Goal: Task Accomplishment & Management: Manage account settings

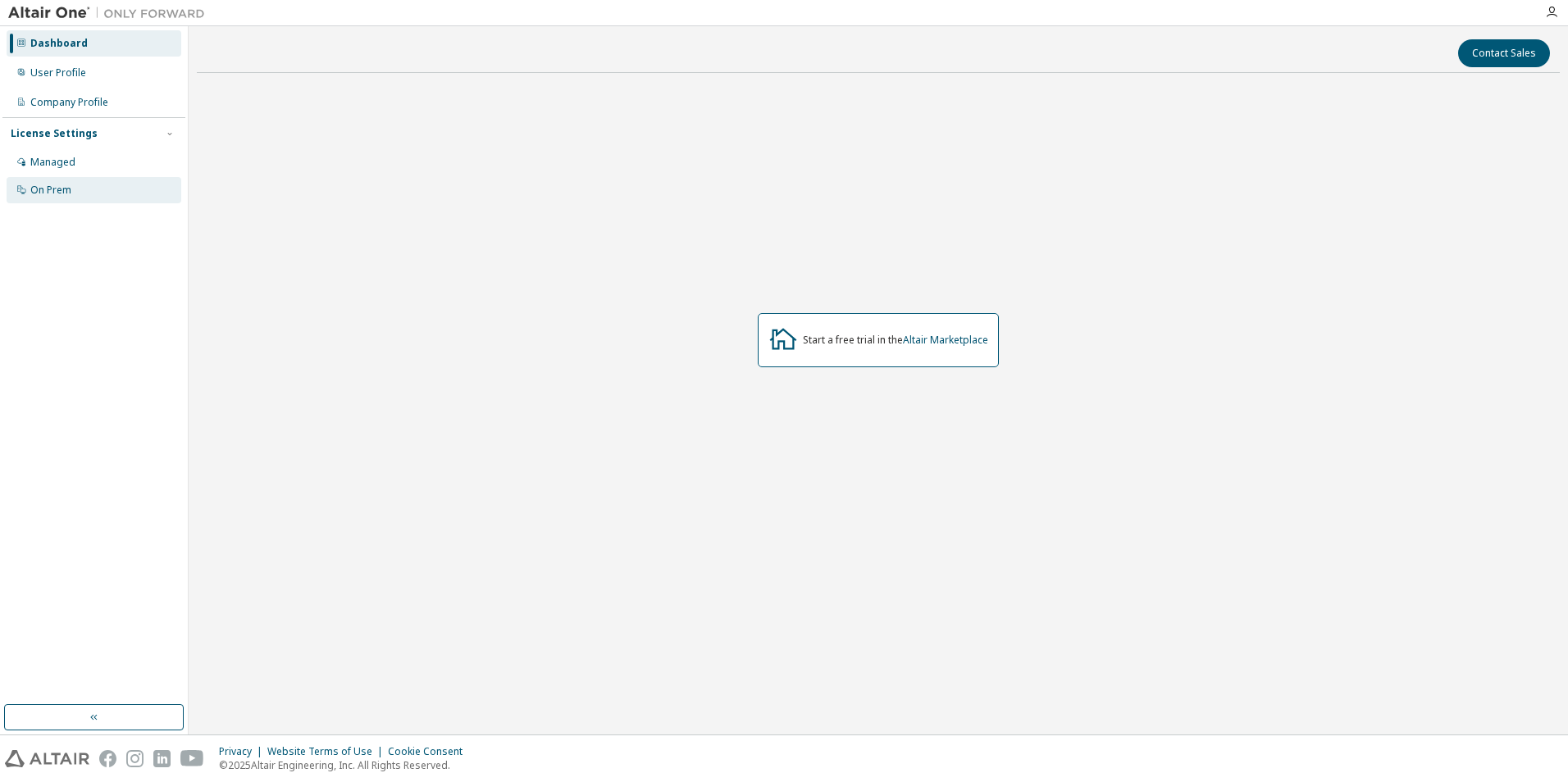
click at [67, 200] on div "On Prem" at bounding box center [94, 189] width 175 height 26
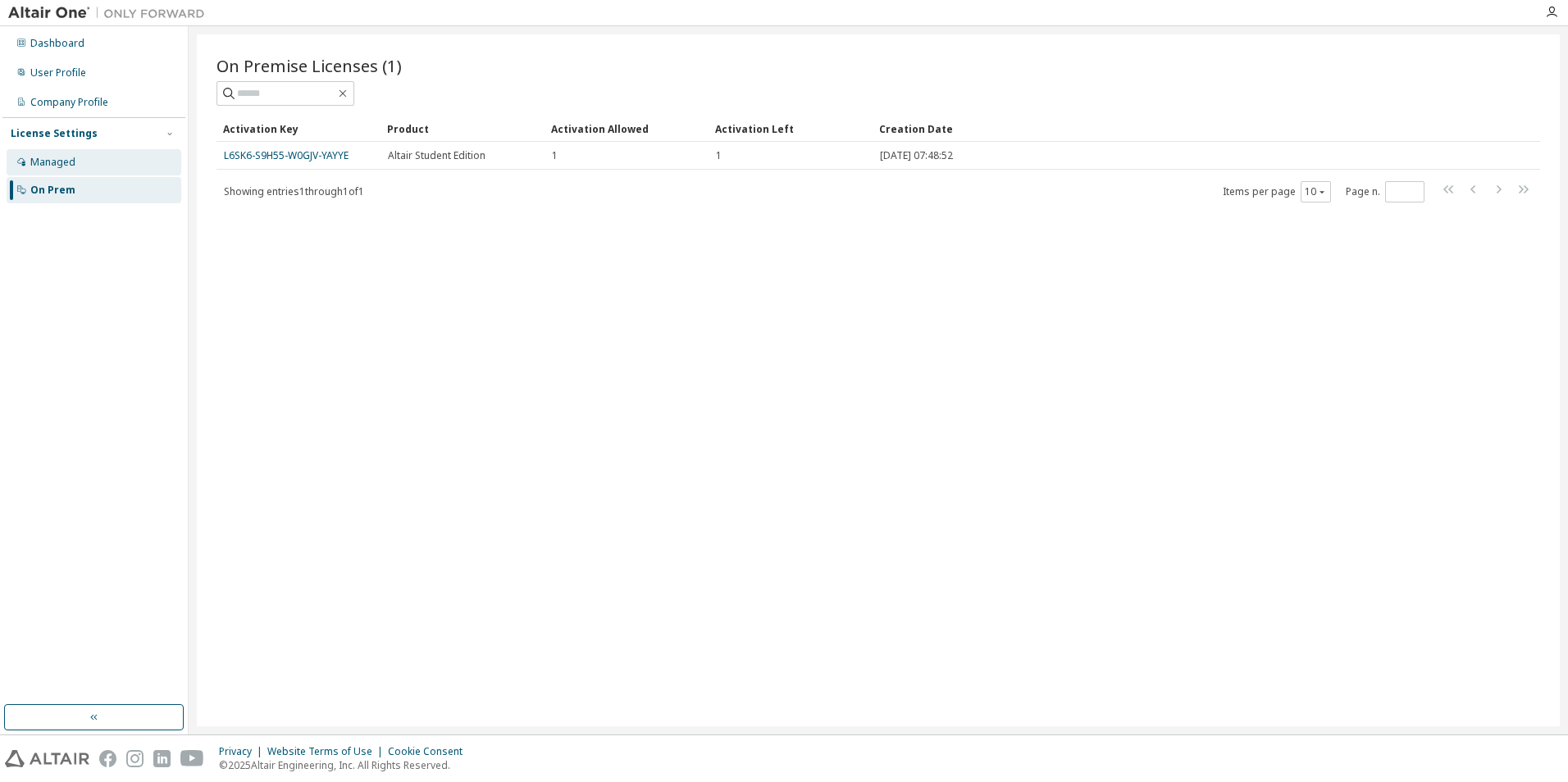
click at [84, 161] on div "Managed" at bounding box center [94, 161] width 175 height 26
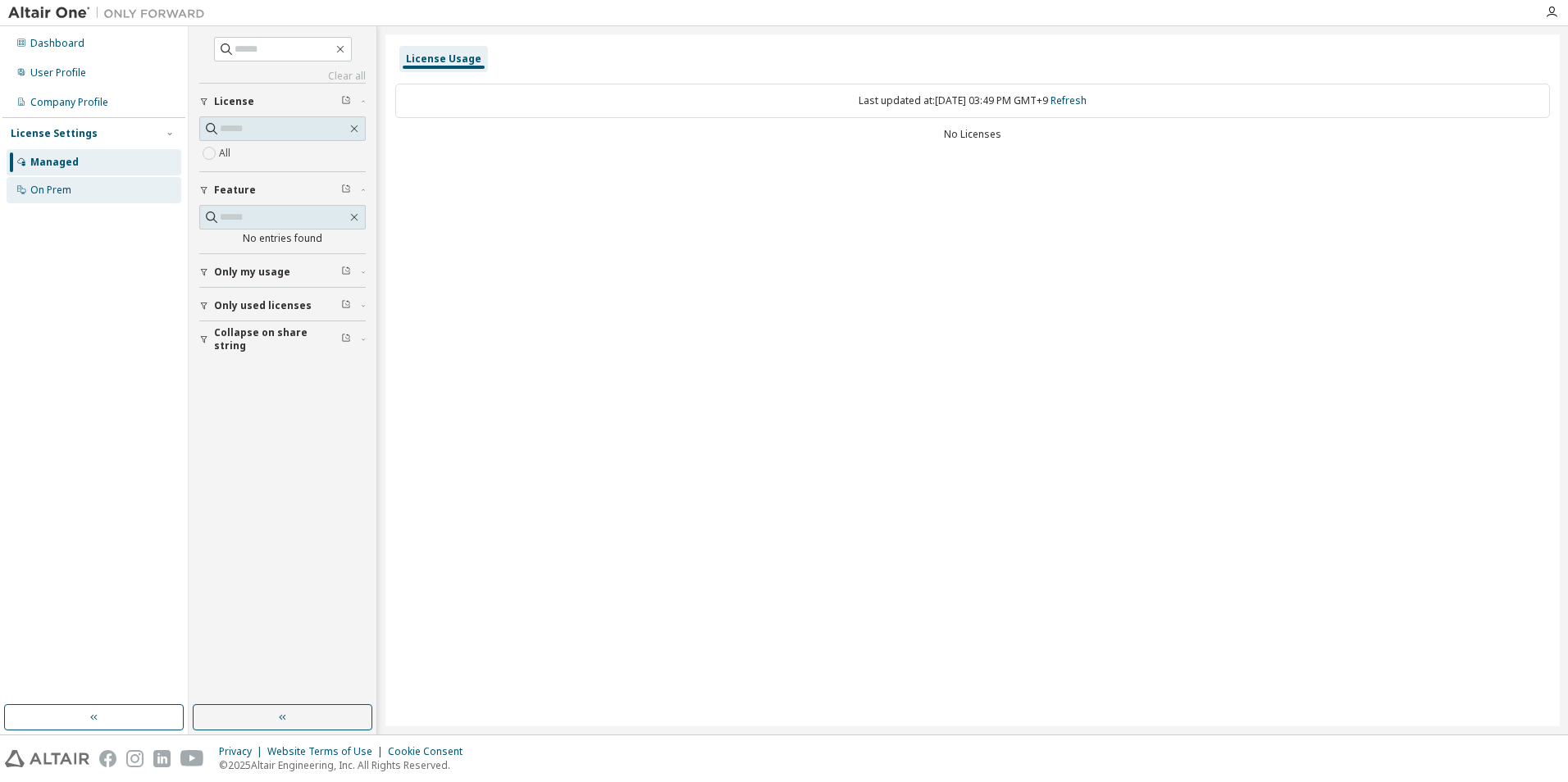
click at [101, 189] on div "On Prem" at bounding box center [94, 189] width 175 height 26
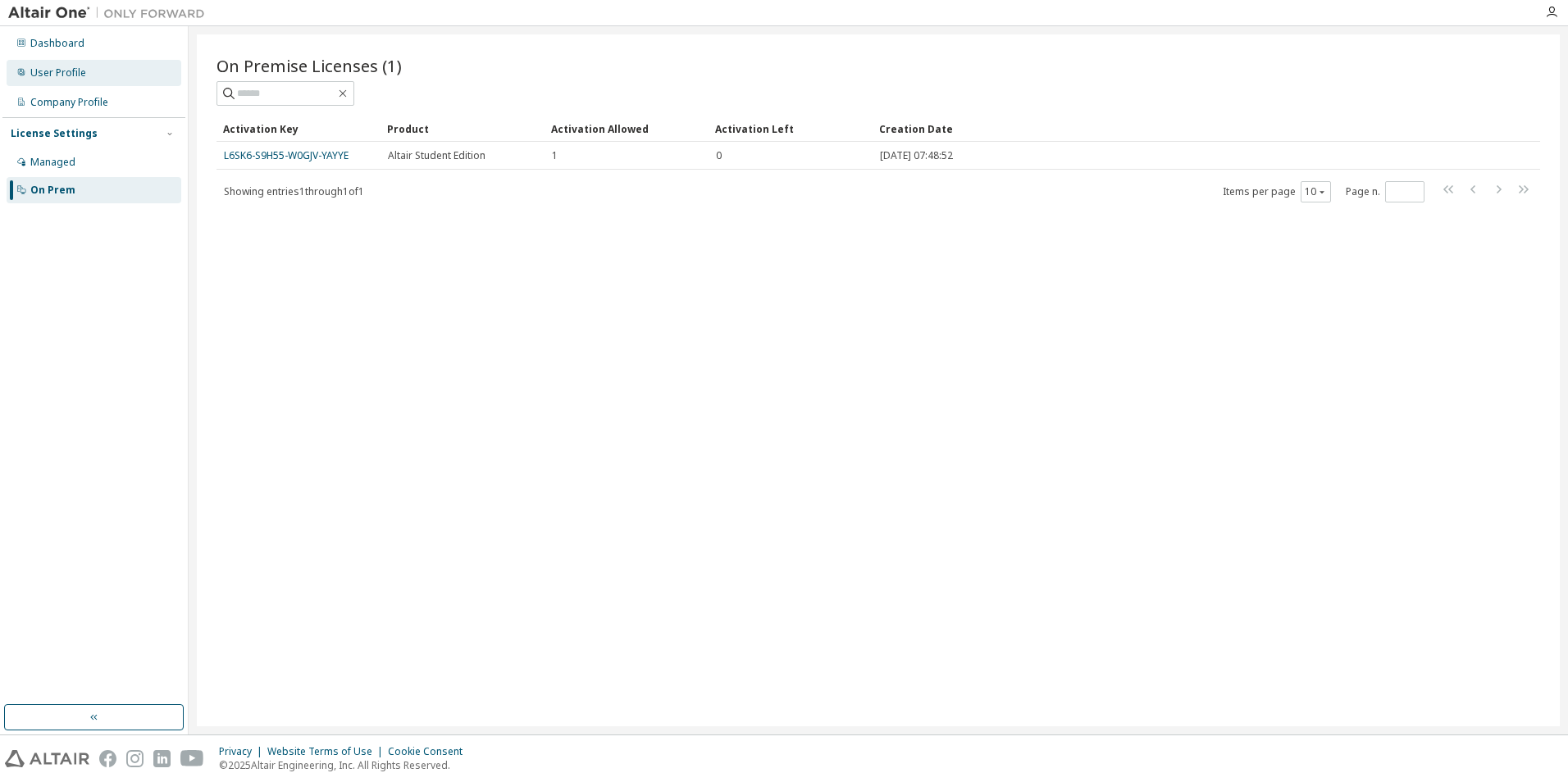
click at [65, 74] on div "User Profile" at bounding box center [58, 74] width 55 height 13
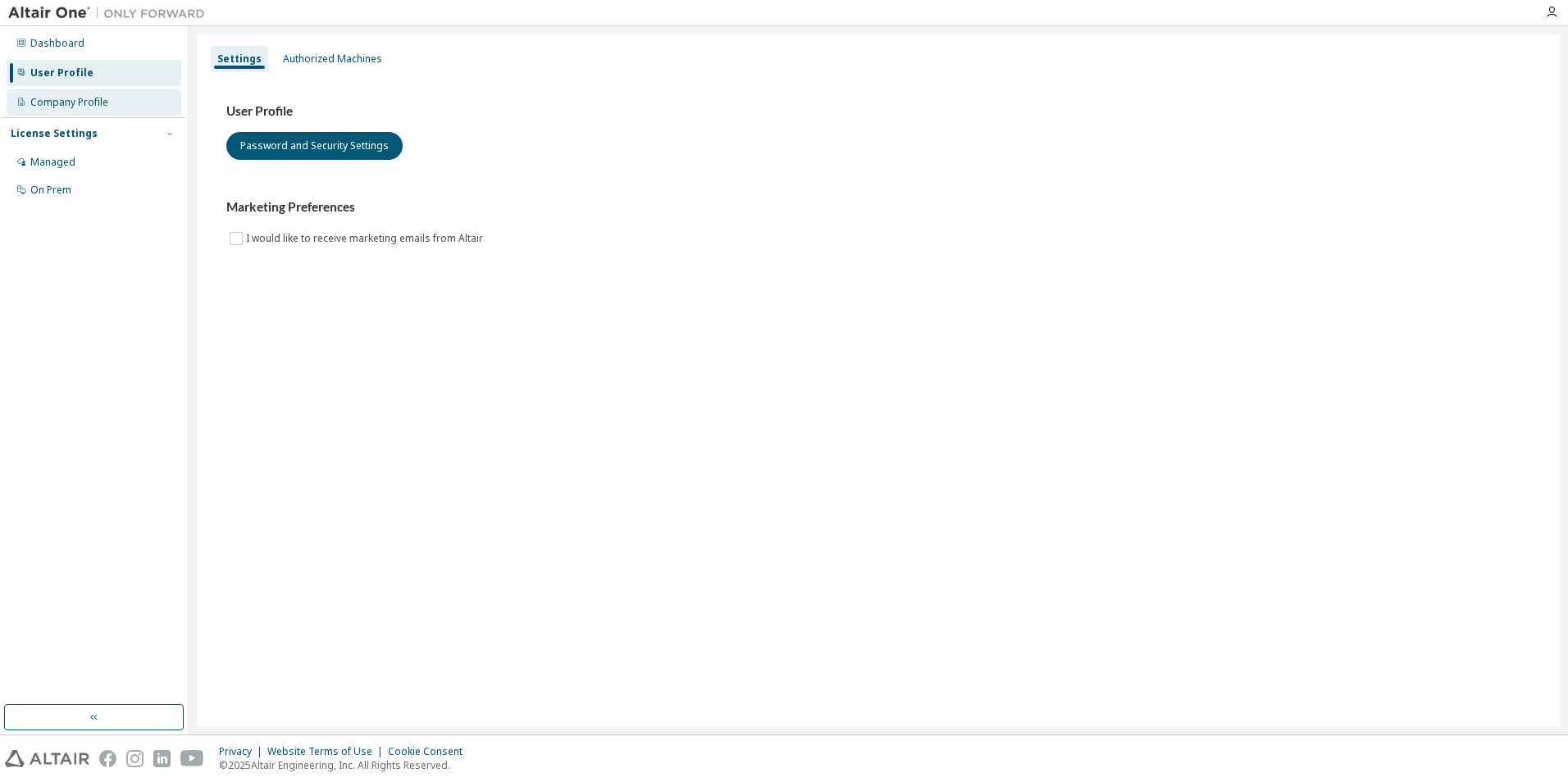
click at [78, 95] on div "Company Profile" at bounding box center [70, 102] width 78 height 13
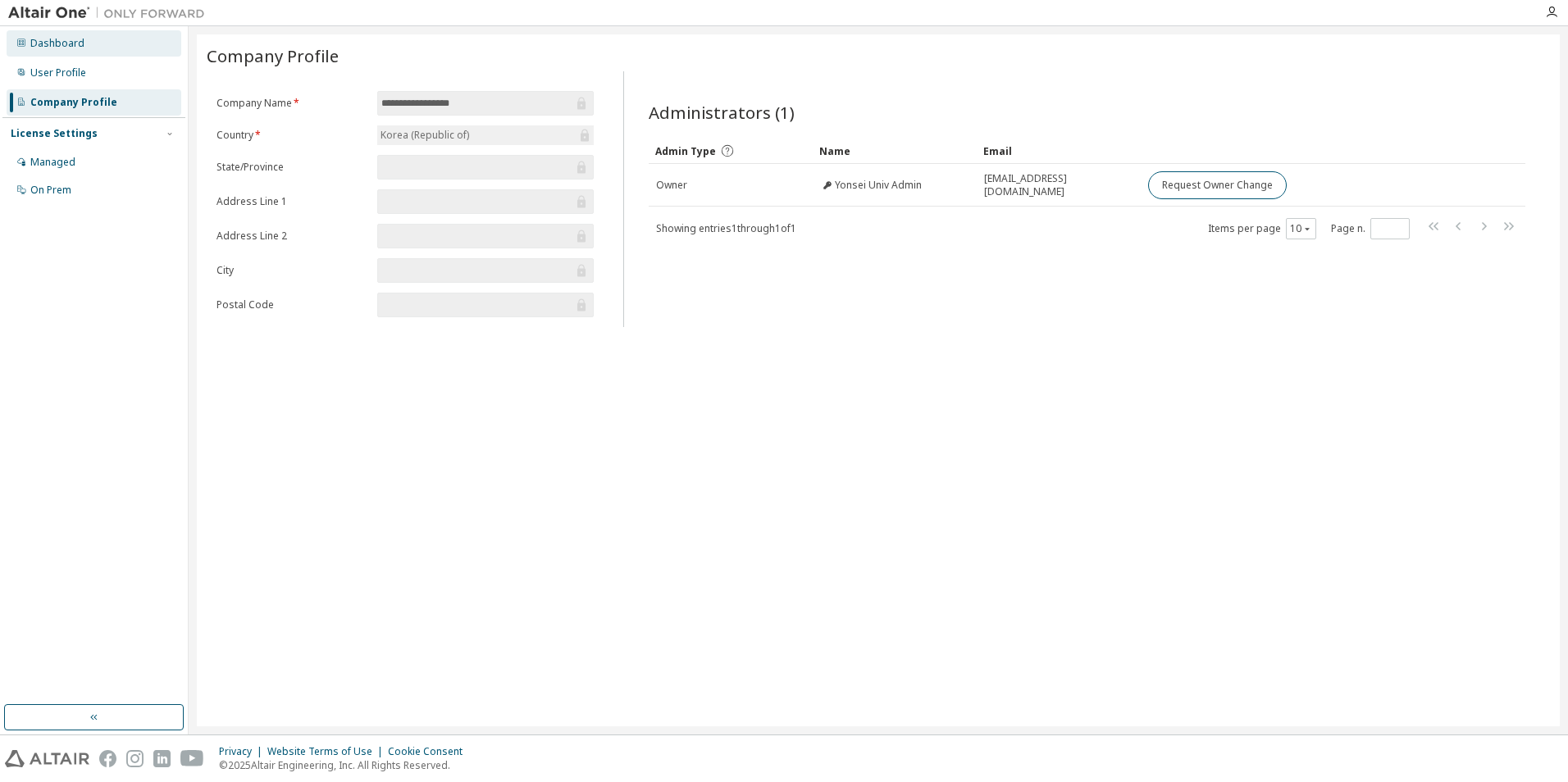
click at [69, 48] on div "Dashboard" at bounding box center [57, 44] width 54 height 13
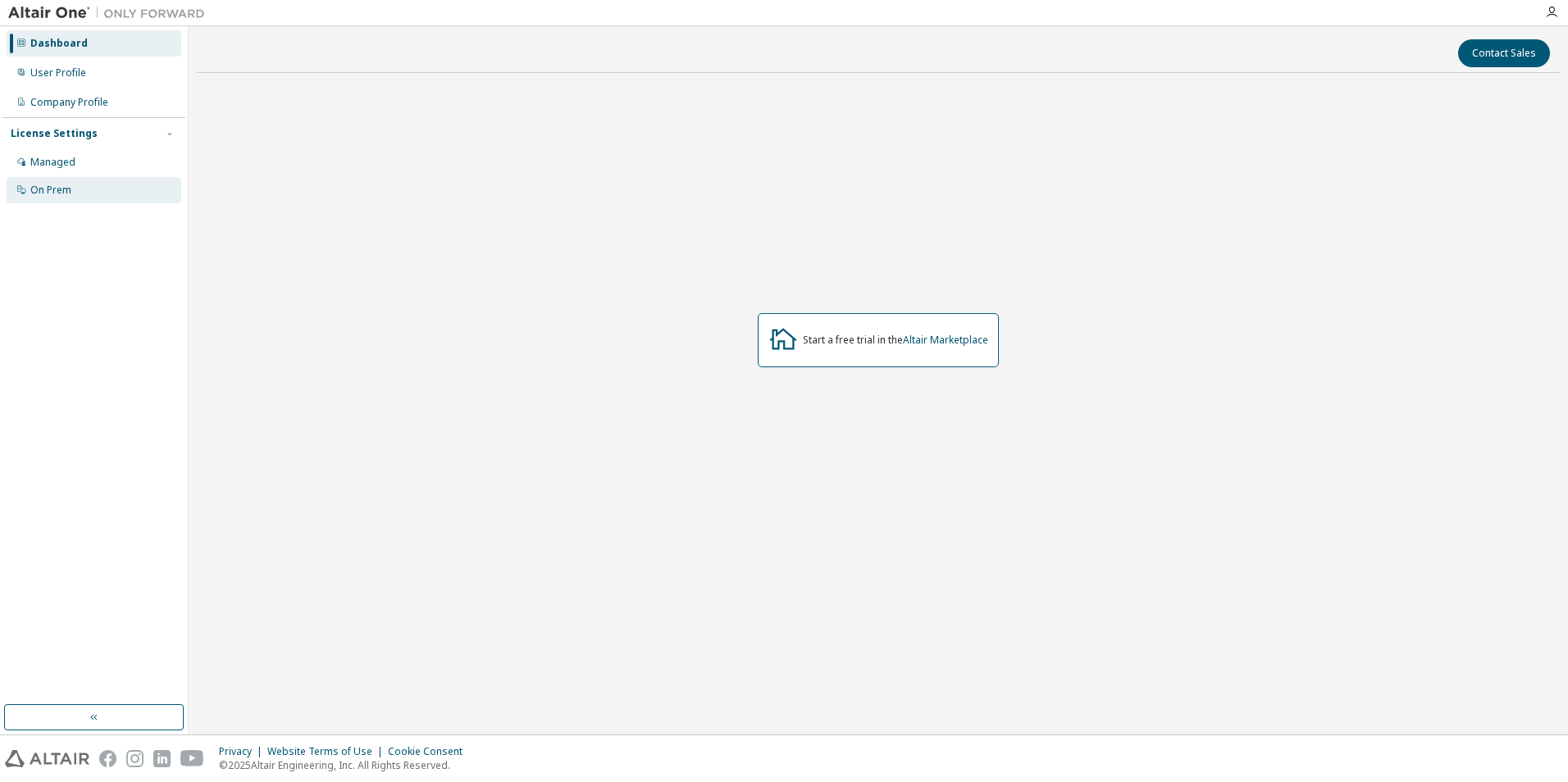
click at [74, 186] on div "On Prem" at bounding box center [94, 189] width 175 height 26
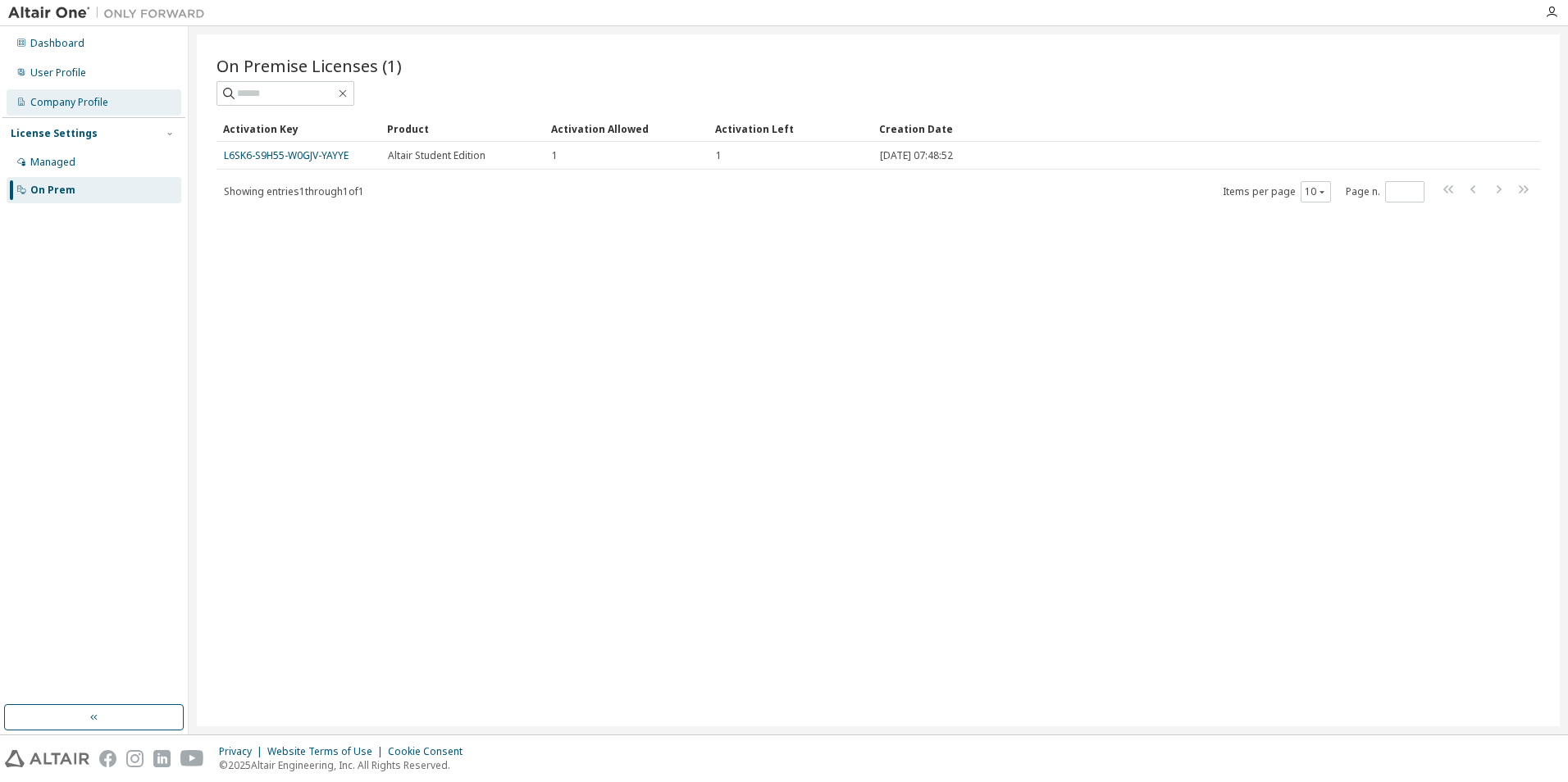
click at [95, 94] on div "Company Profile" at bounding box center [94, 102] width 175 height 26
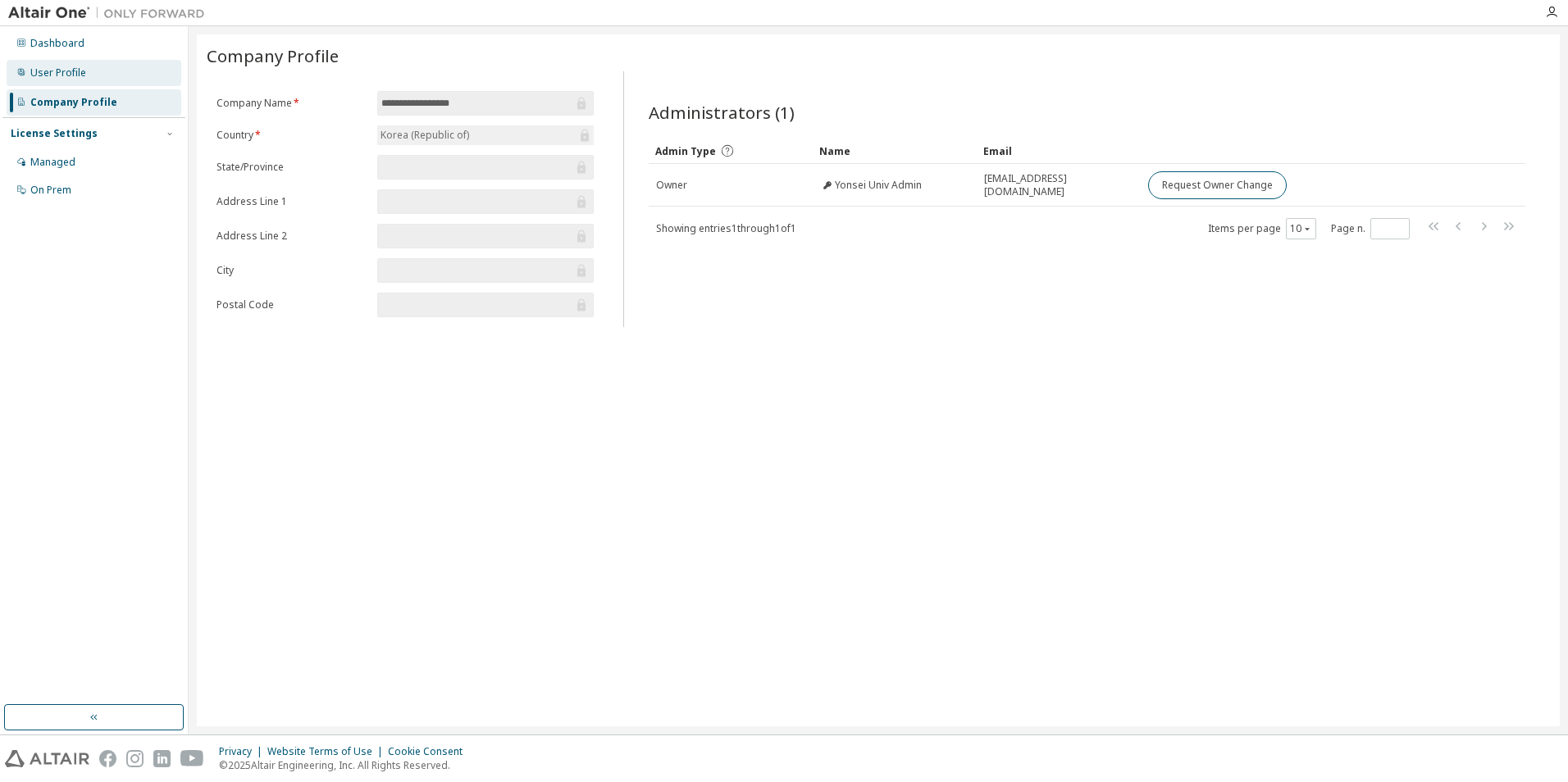
click at [101, 74] on div "User Profile" at bounding box center [94, 73] width 175 height 26
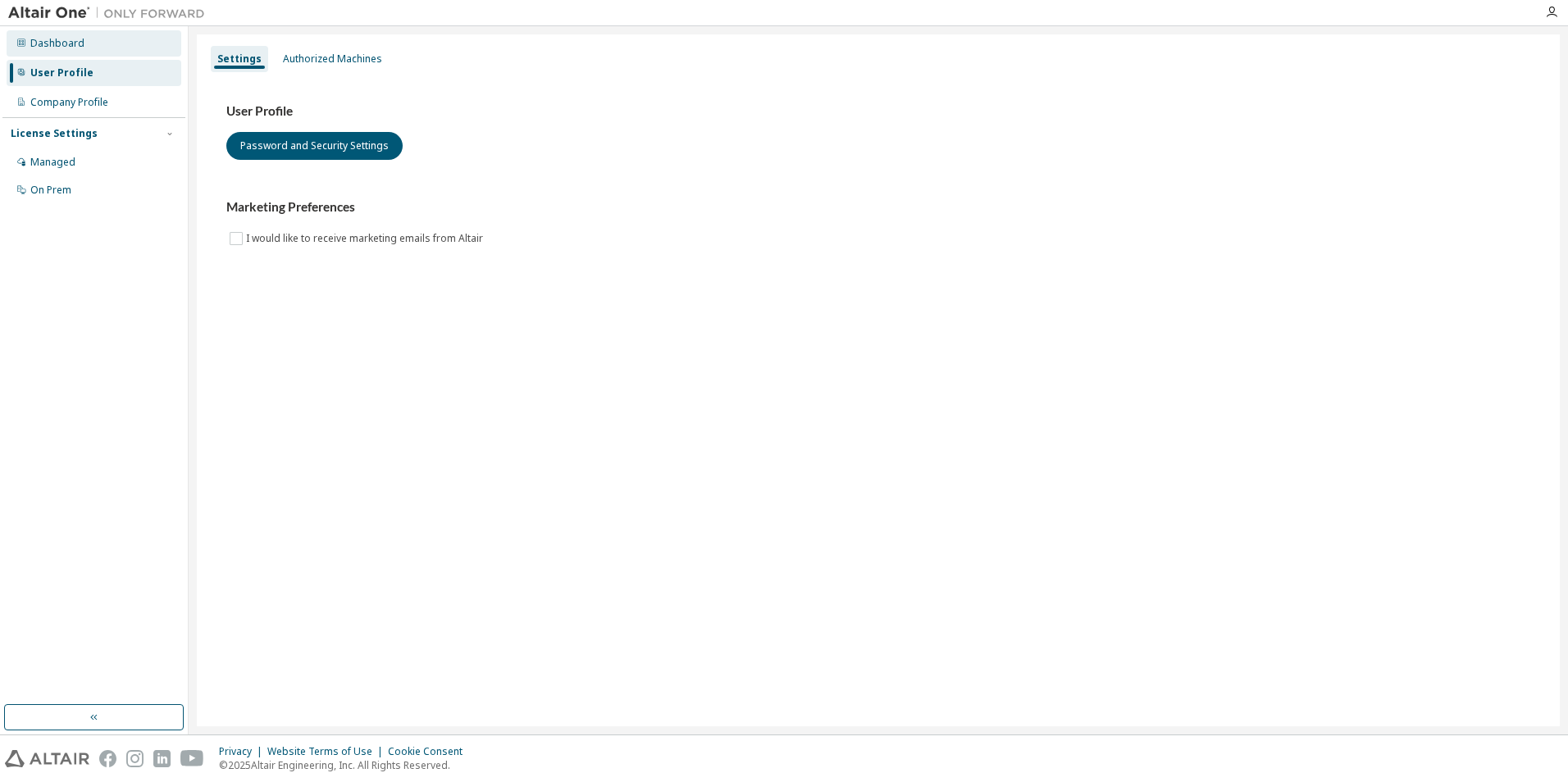
click at [95, 45] on div "Dashboard" at bounding box center [94, 43] width 175 height 26
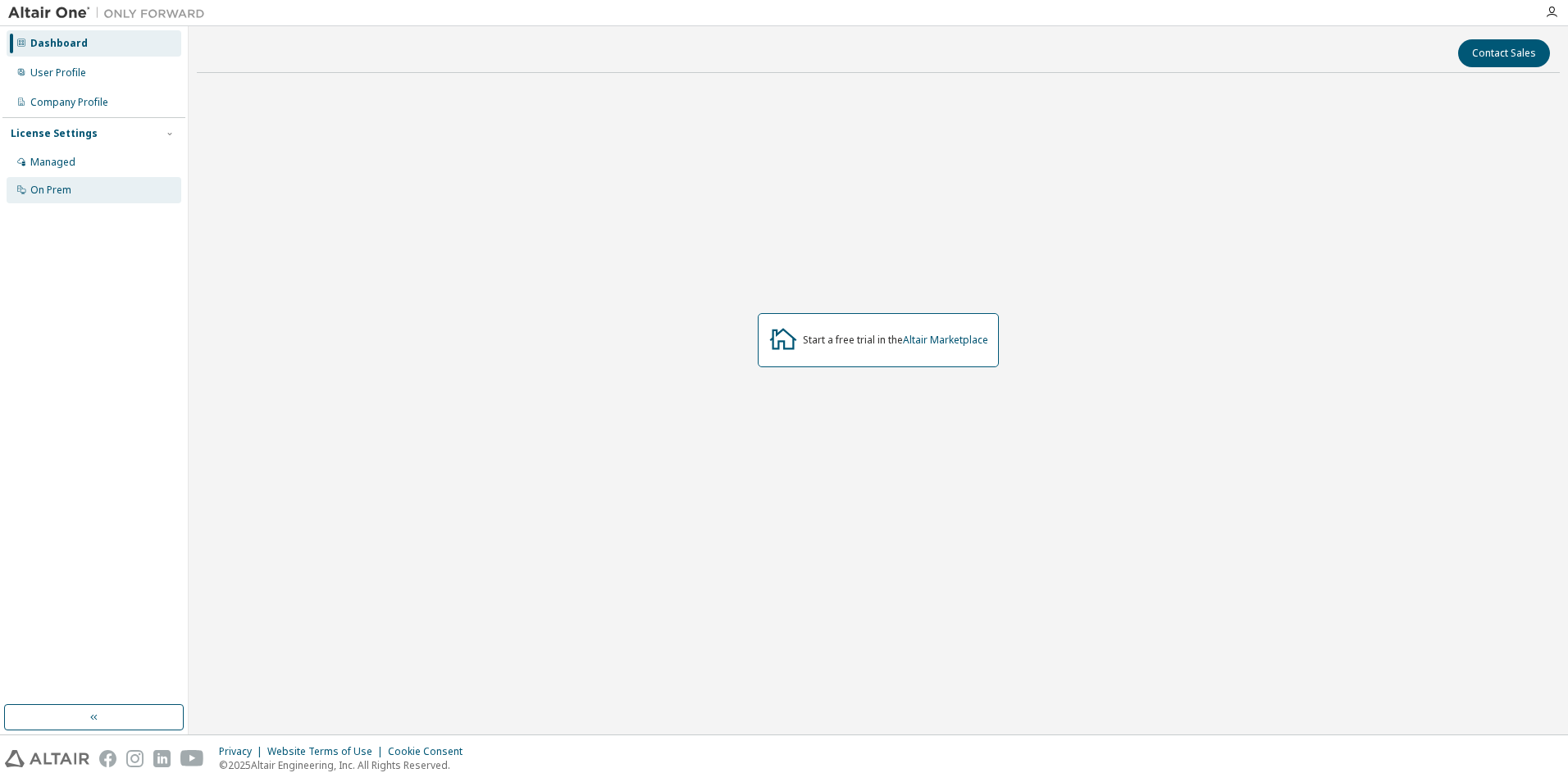
click at [63, 183] on div "On Prem" at bounding box center [51, 190] width 41 height 13
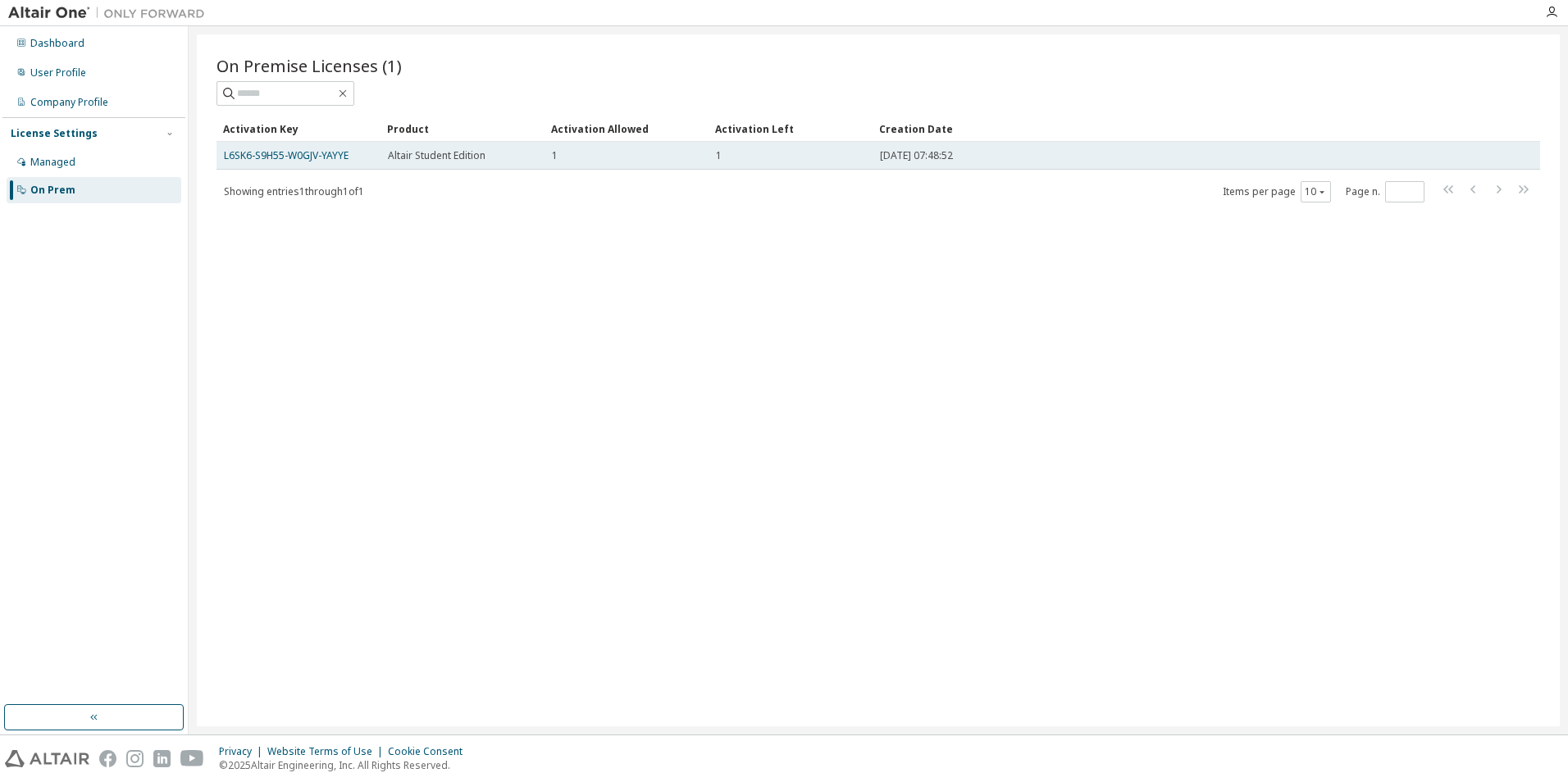
click at [700, 155] on div "1" at bounding box center [626, 156] width 149 height 13
click at [1003, 164] on td "[DATE] 07:48:52" at bounding box center [1174, 156] width 602 height 28
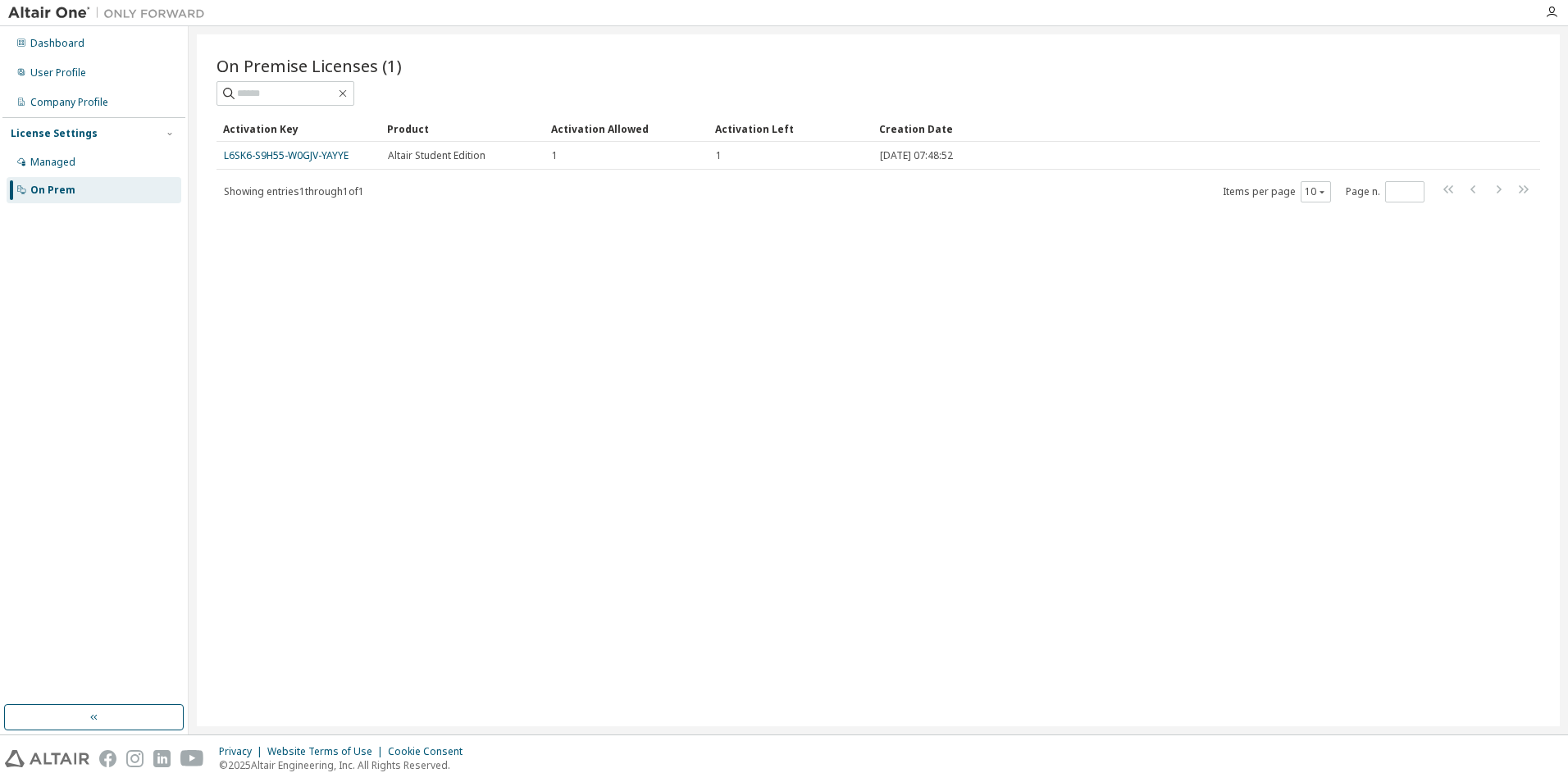
click at [752, 128] on div "Activation Left" at bounding box center [791, 128] width 151 height 26
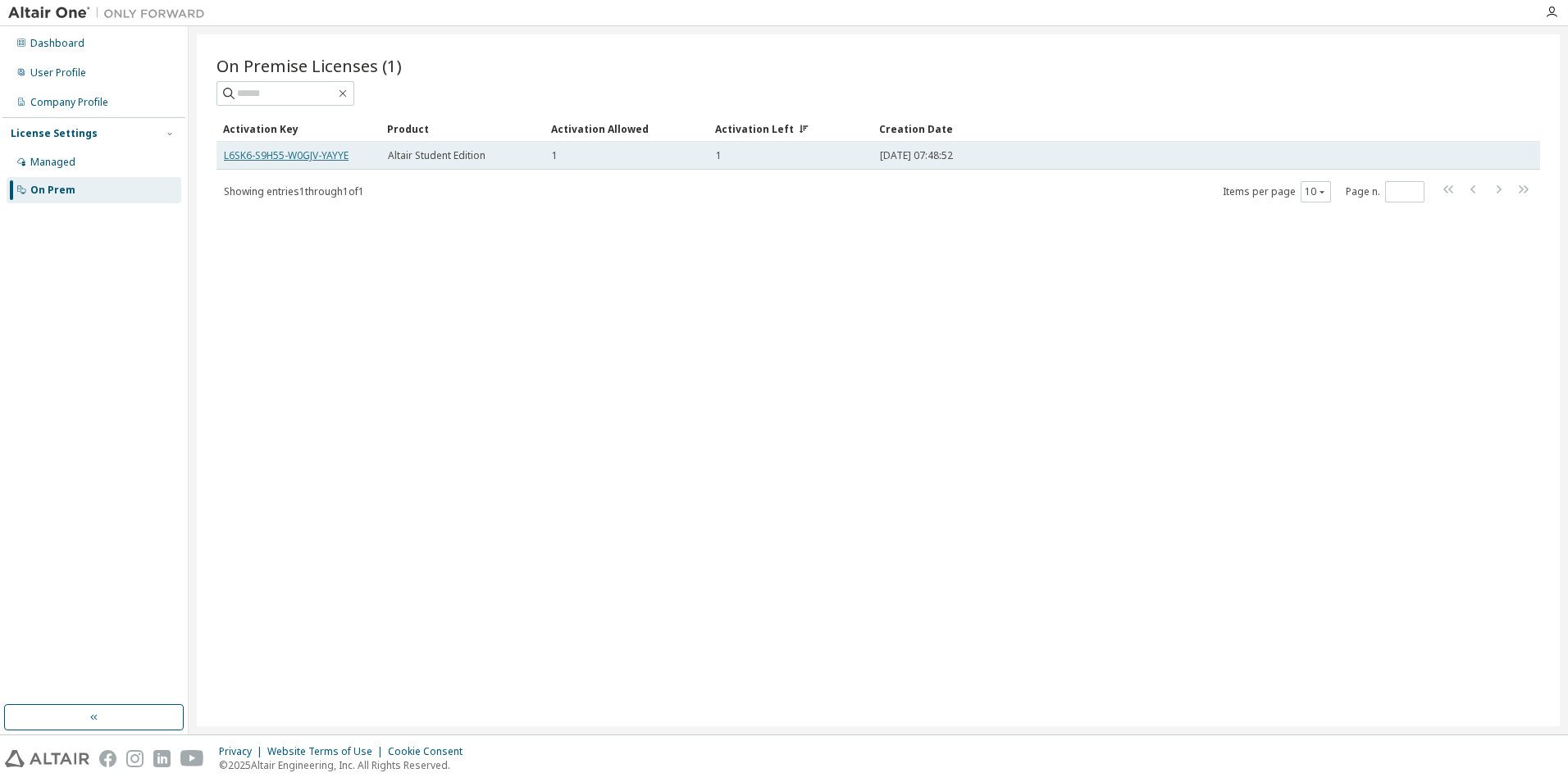
click at [296, 158] on link "L6SK6-S9H55-W0GJV-YAYYE" at bounding box center [286, 155] width 125 height 14
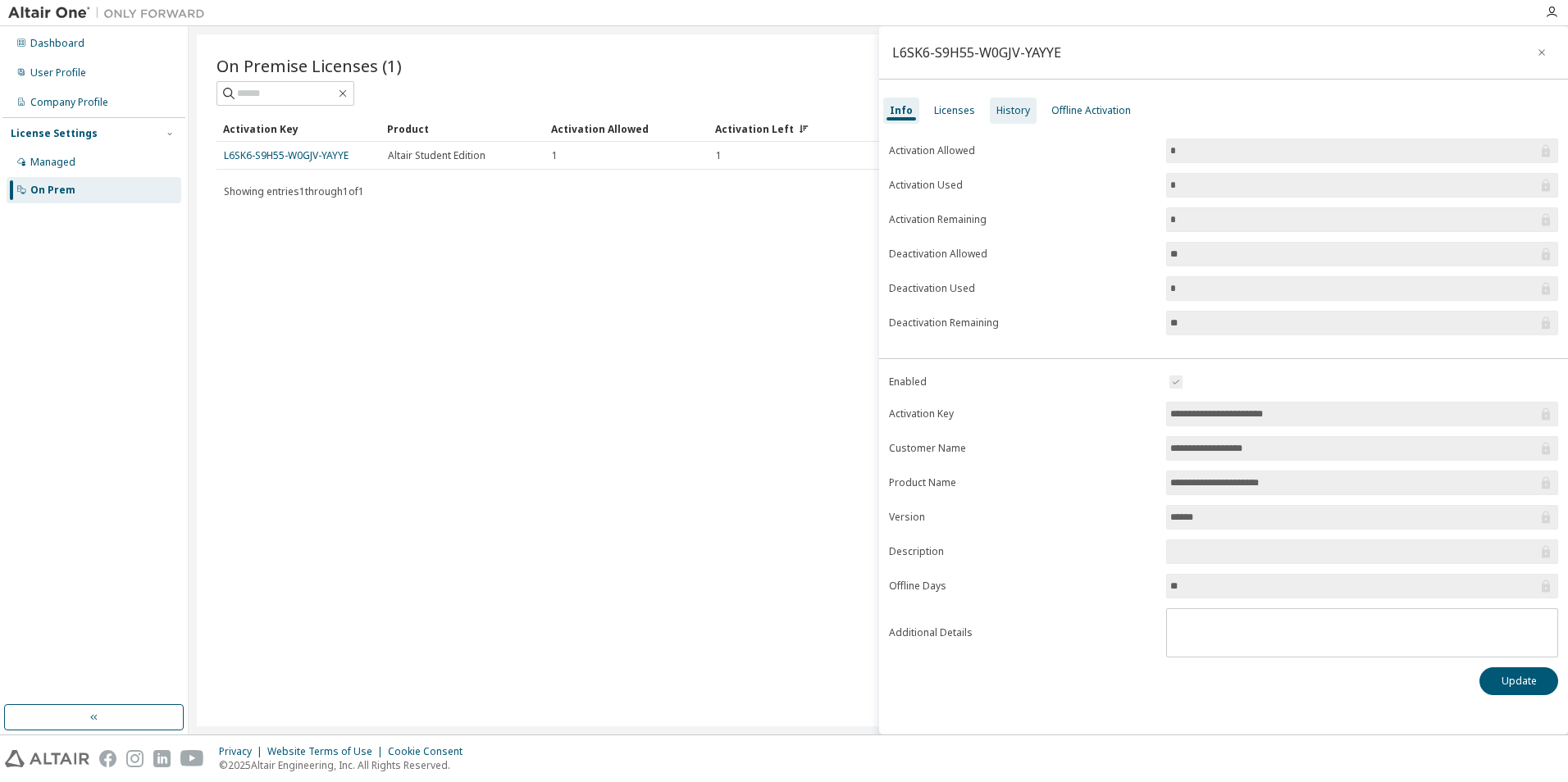
click at [1000, 117] on div "History" at bounding box center [1013, 110] width 47 height 26
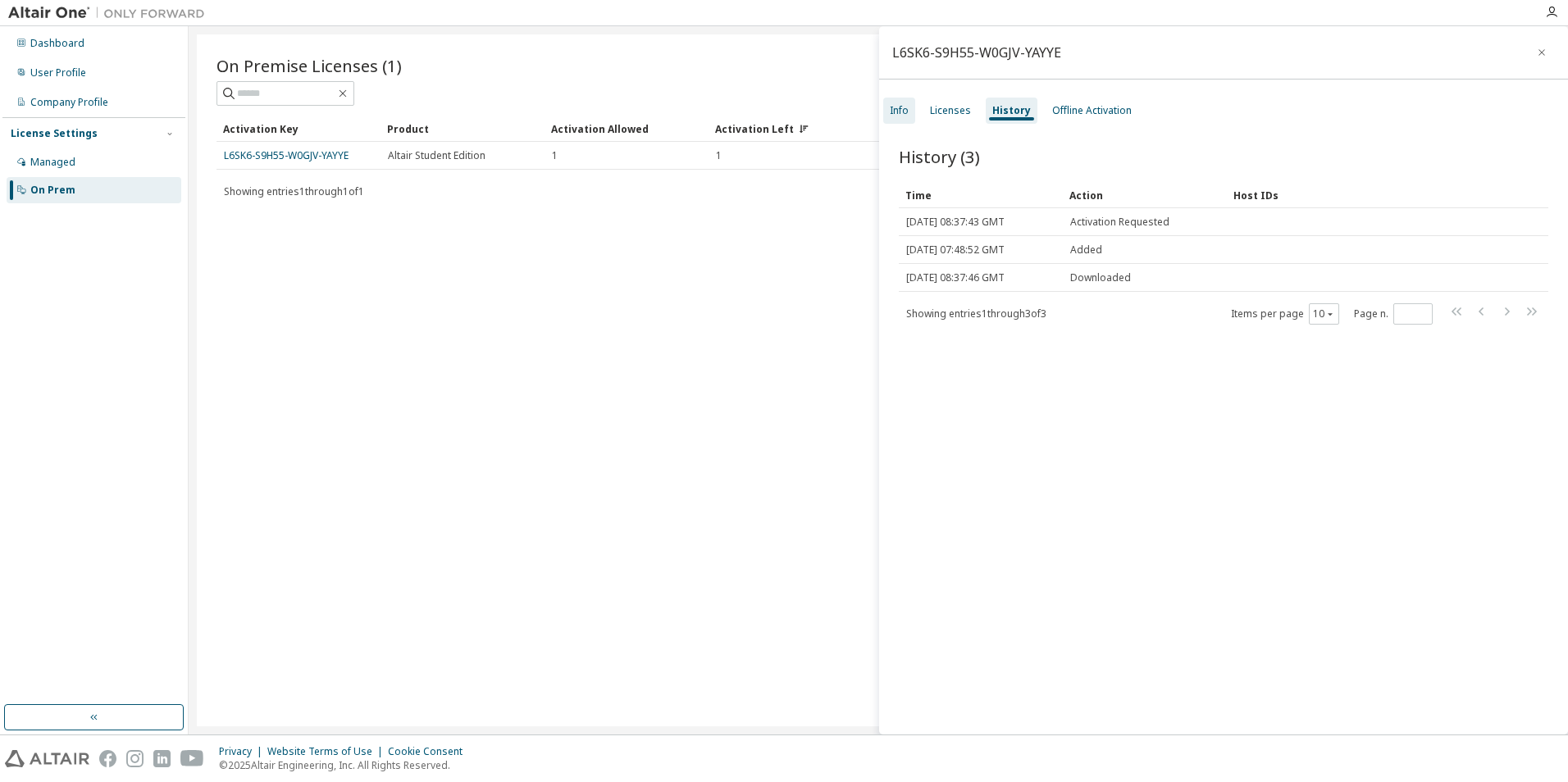
click at [912, 115] on div "Info" at bounding box center [899, 110] width 32 height 26
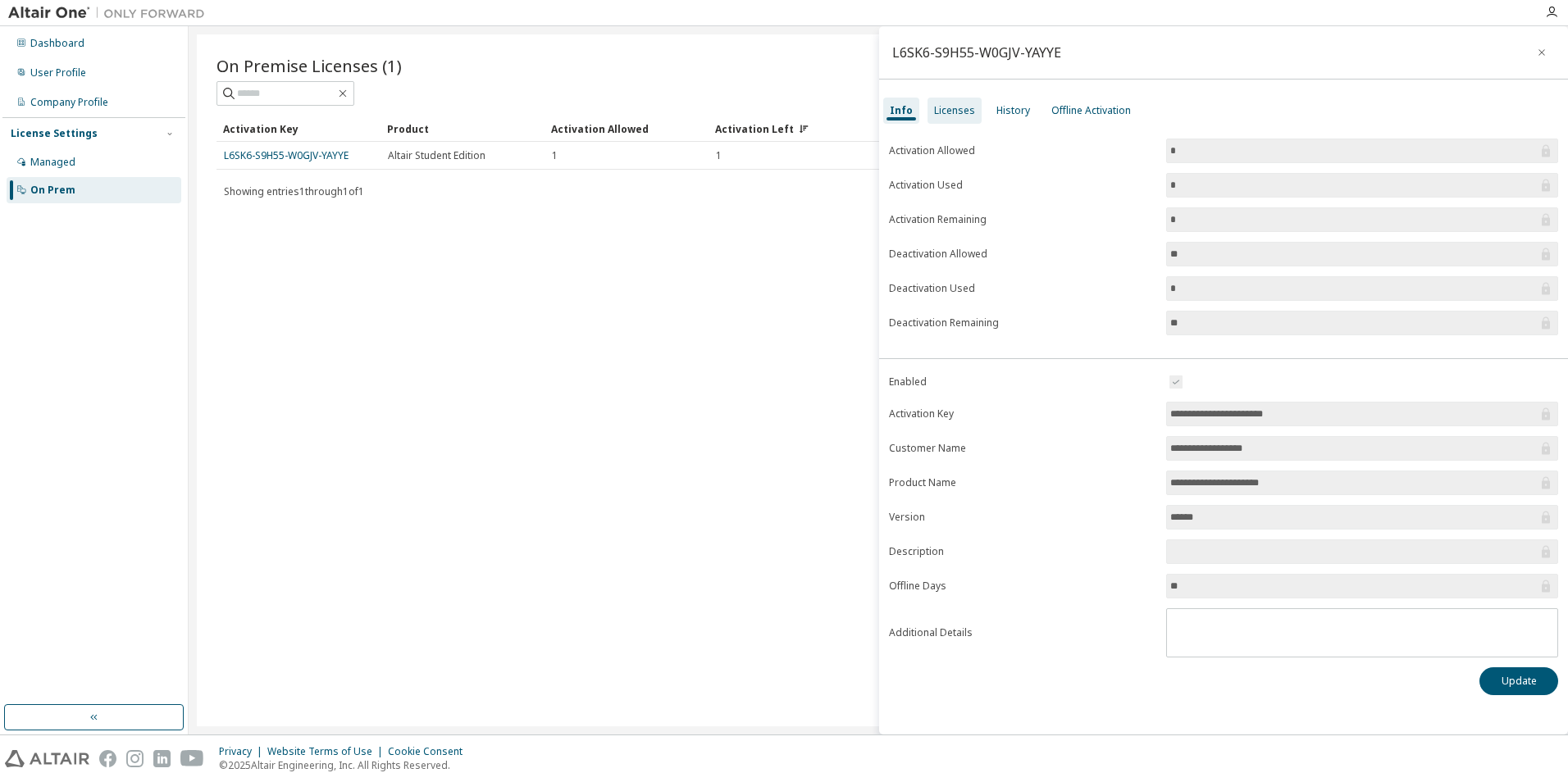
click at [974, 109] on div "Licenses" at bounding box center [954, 110] width 54 height 26
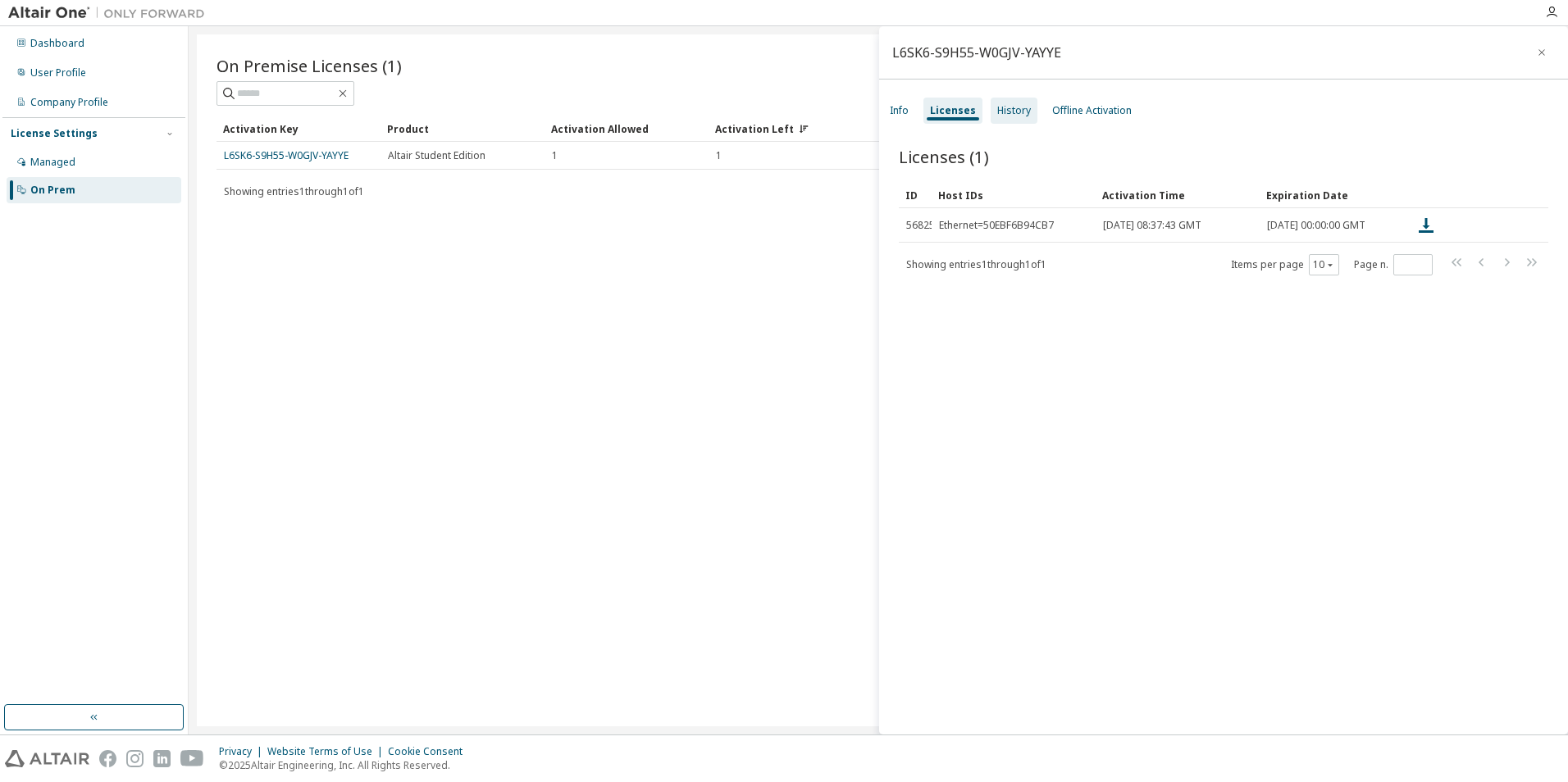
click at [1013, 112] on div "History" at bounding box center [1013, 111] width 33 height 13
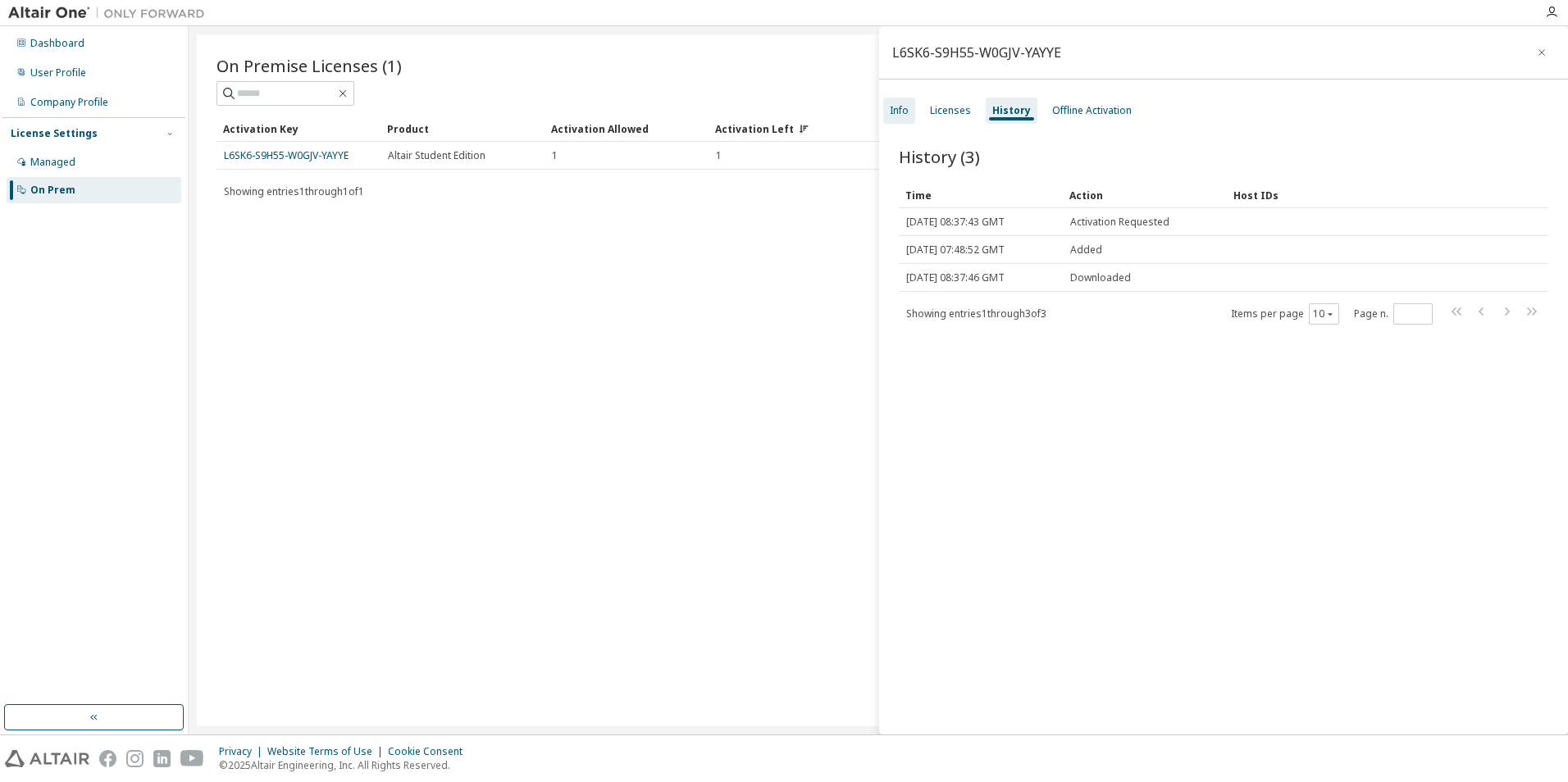
click at [915, 109] on div "Info" at bounding box center [899, 110] width 32 height 26
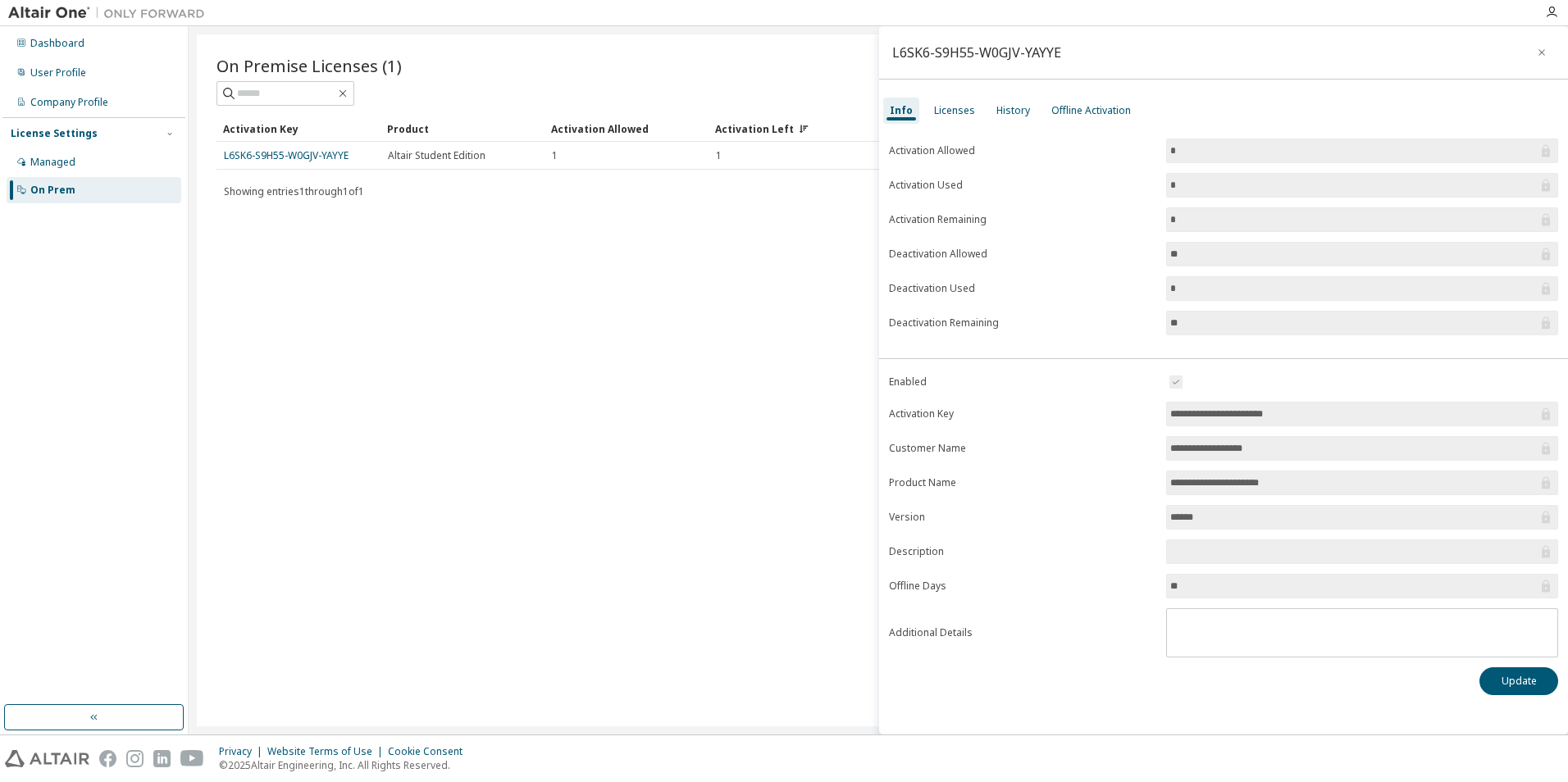
click at [63, 12] on img at bounding box center [111, 12] width 205 height 16
